Goal: Find specific page/section: Find specific page/section

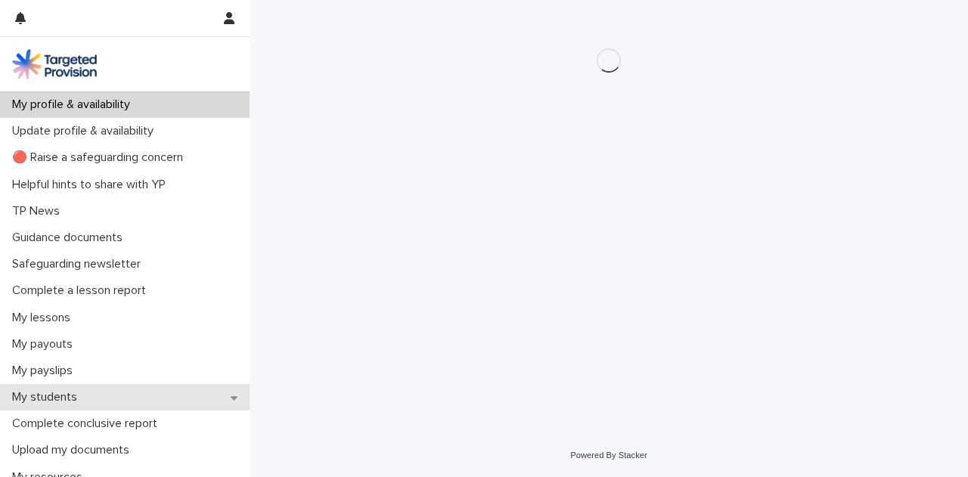
click at [53, 395] on p "My students" at bounding box center [47, 397] width 83 height 14
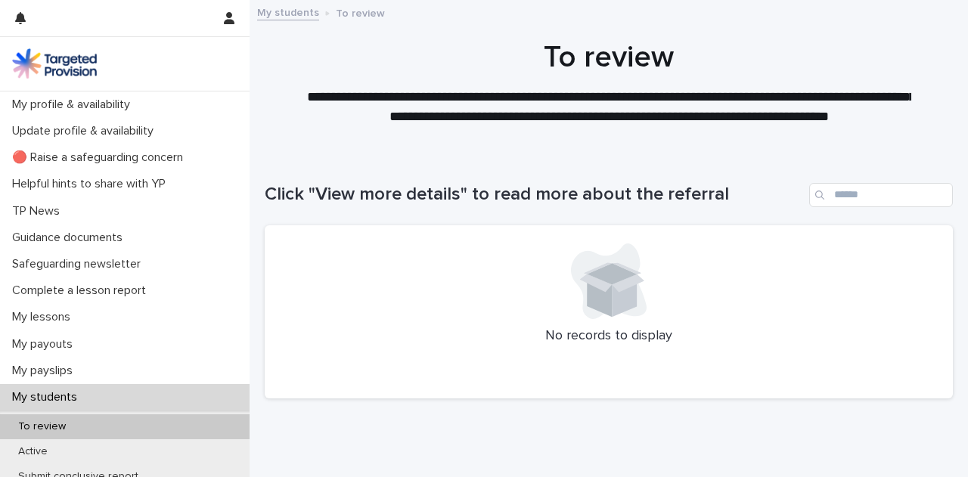
click at [251, 388] on div "Loading... Saving… Loading... Saving… Click "View more details" to read more ab…" at bounding box center [608, 320] width 718 height 334
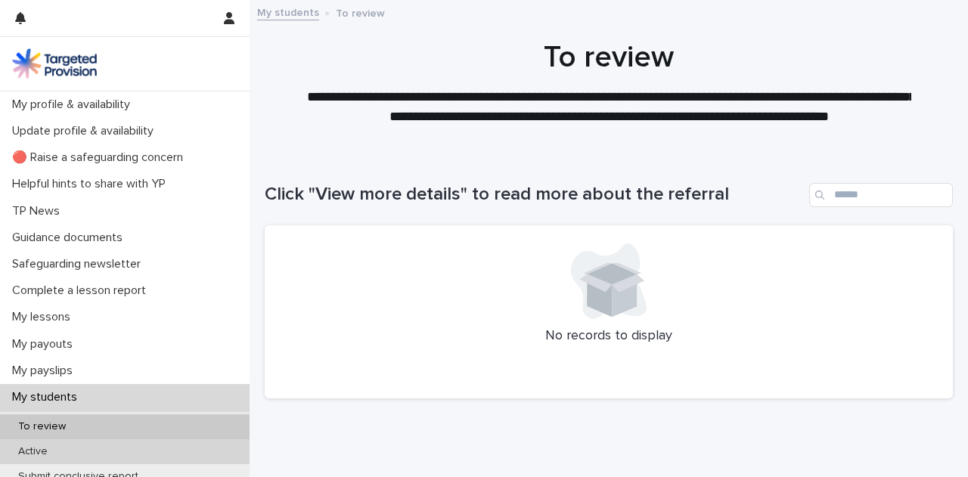
click at [35, 445] on p "Active" at bounding box center [33, 451] width 54 height 13
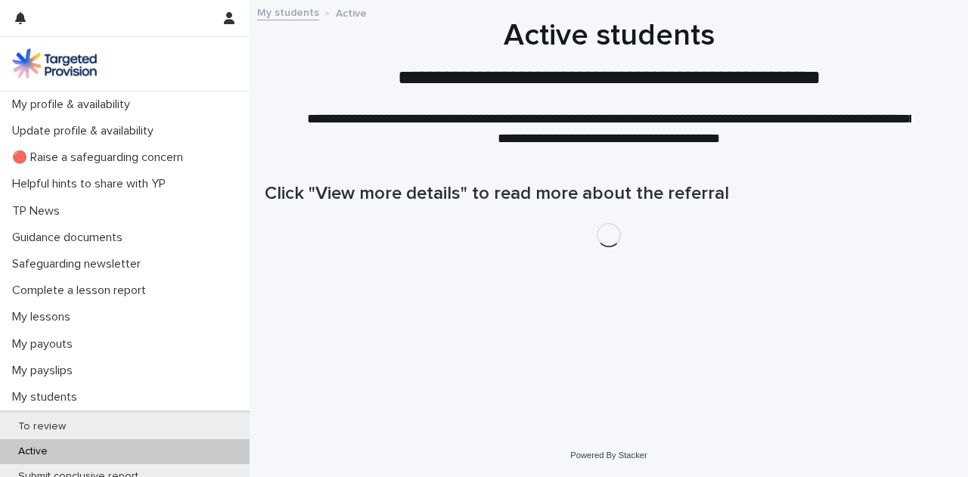
click at [504, 303] on div "Loading... Saving… Loading... Saving… Click "View more details" to read more ab…" at bounding box center [608, 274] width 703 height 243
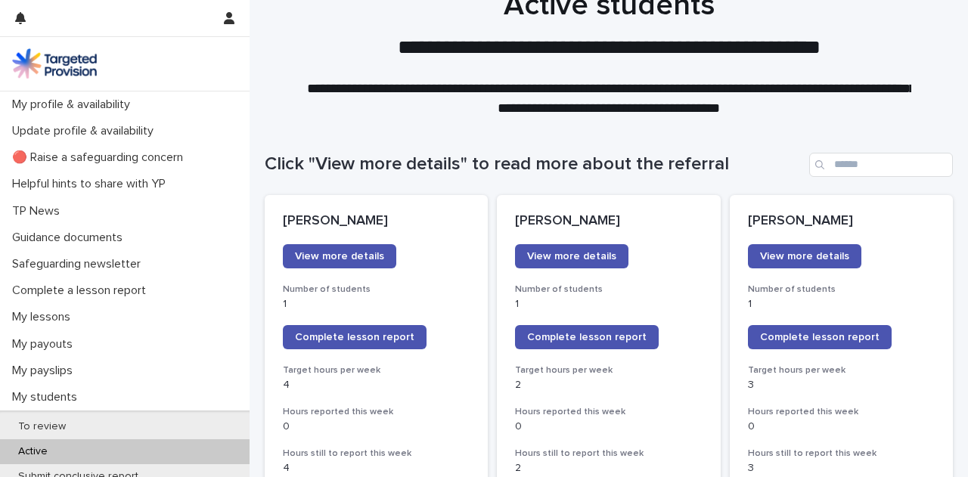
scroll to position [91, 0]
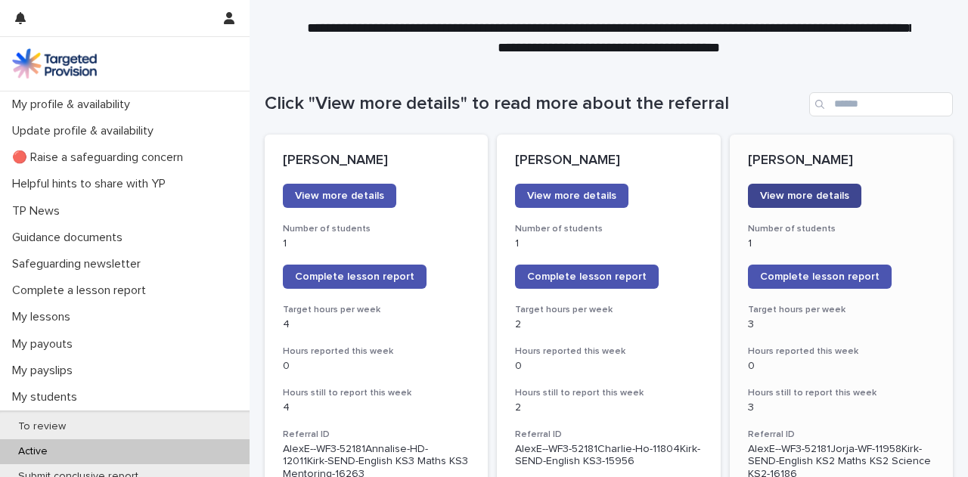
click at [824, 195] on span "View more details" at bounding box center [804, 196] width 89 height 11
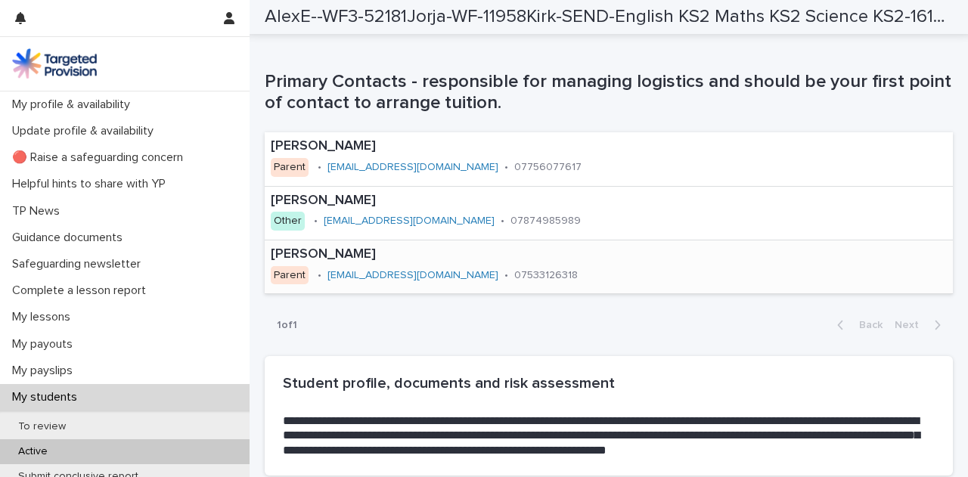
scroll to position [998, 0]
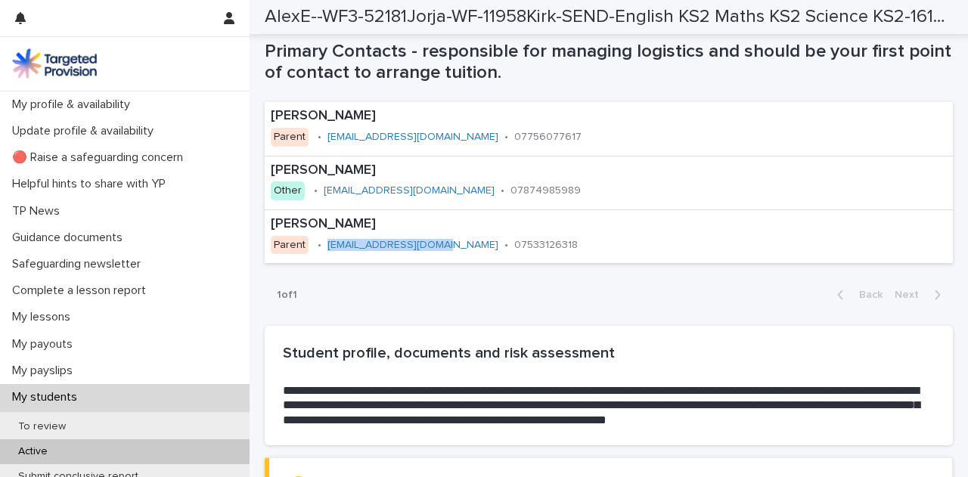
click at [46, 12] on div at bounding box center [112, 18] width 194 height 36
